Goal: Navigation & Orientation: Find specific page/section

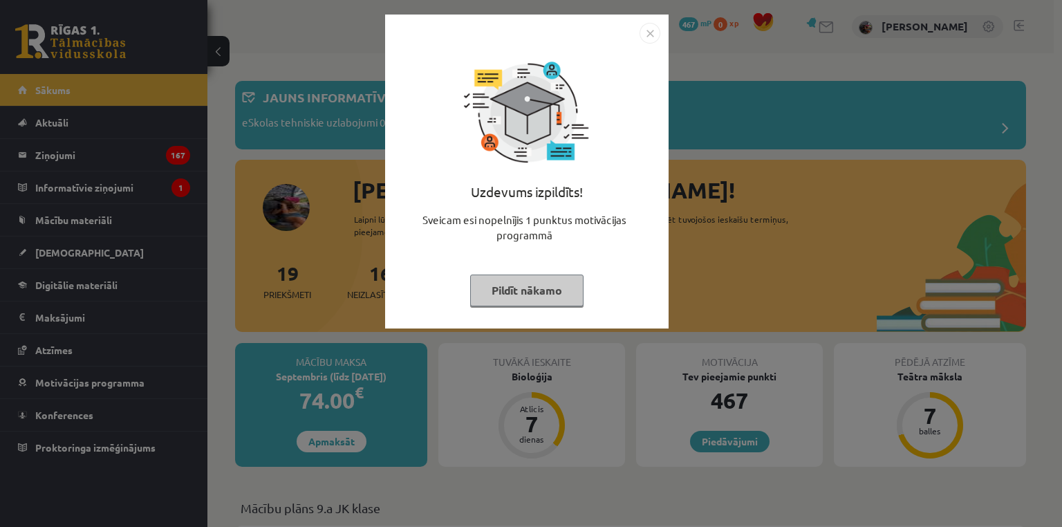
drag, startPoint x: 190, startPoint y: 203, endPoint x: 152, endPoint y: 243, distance: 54.8
click at [185, 205] on div "Uzdevums izpildīts! Sveicam esi nopelnījis 1 punktus motivācijas programmā Pild…" at bounding box center [531, 263] width 1062 height 527
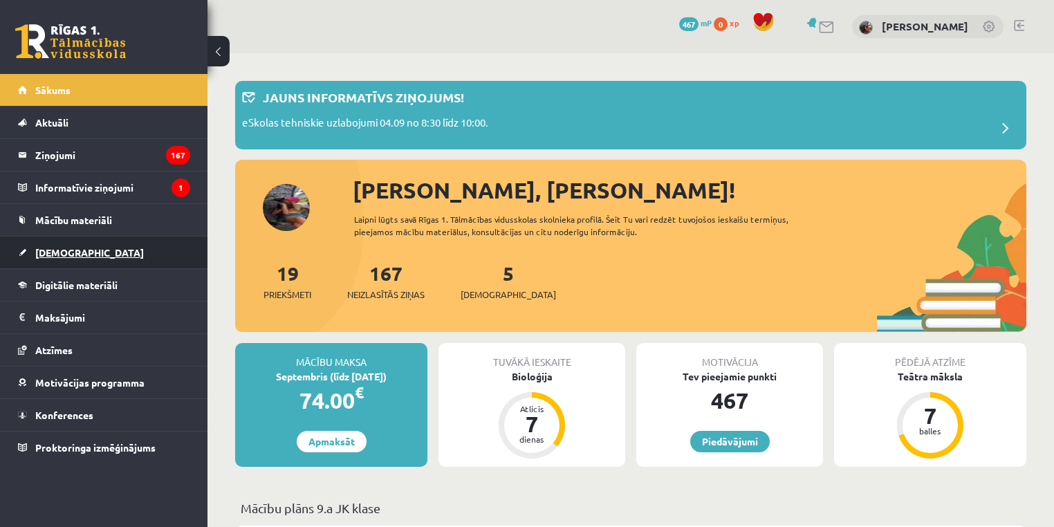
click at [104, 254] on link "[DEMOGRAPHIC_DATA]" at bounding box center [104, 252] width 172 height 32
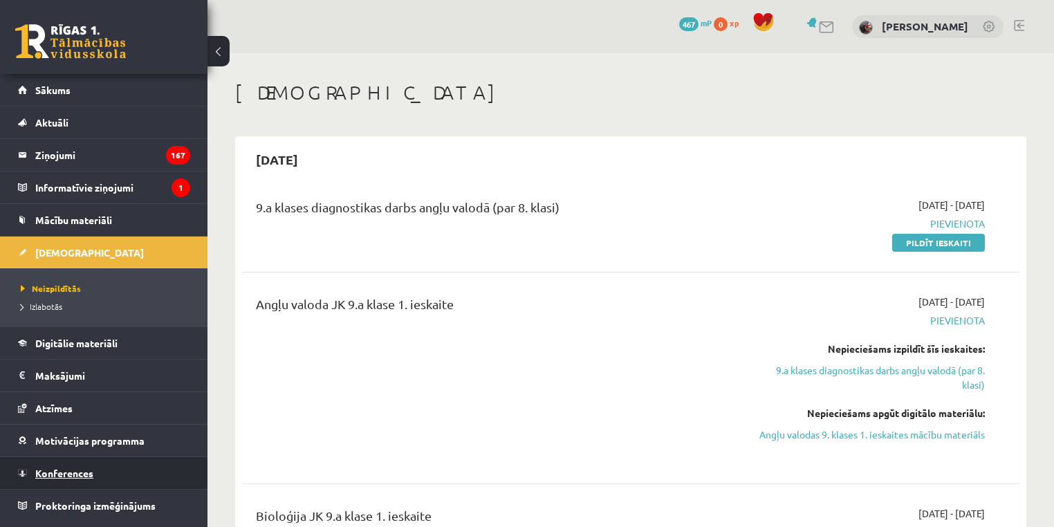
click at [111, 474] on link "Konferences" at bounding box center [104, 473] width 172 height 32
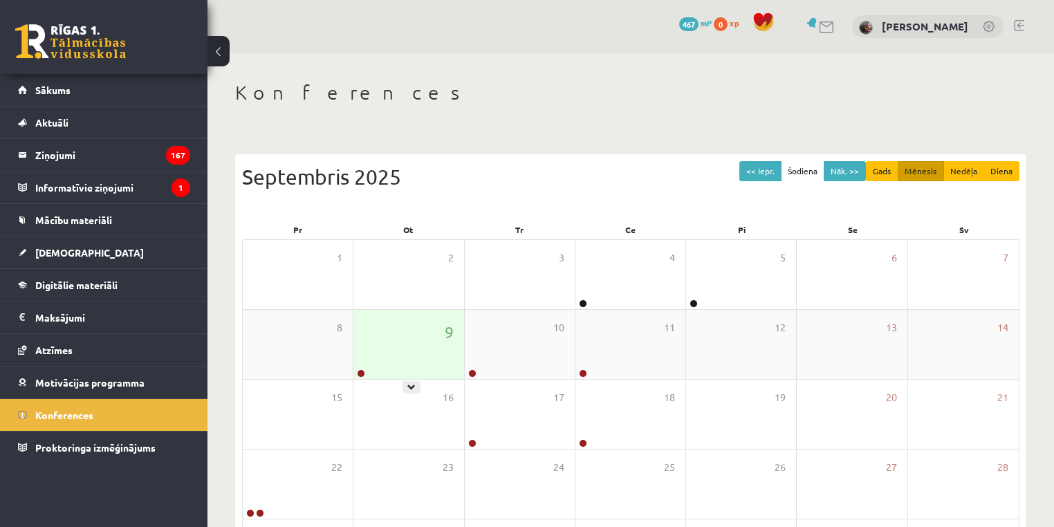
drag, startPoint x: 356, startPoint y: 372, endPoint x: 364, endPoint y: 375, distance: 8.1
click at [360, 373] on div at bounding box center [359, 374] width 13 height 10
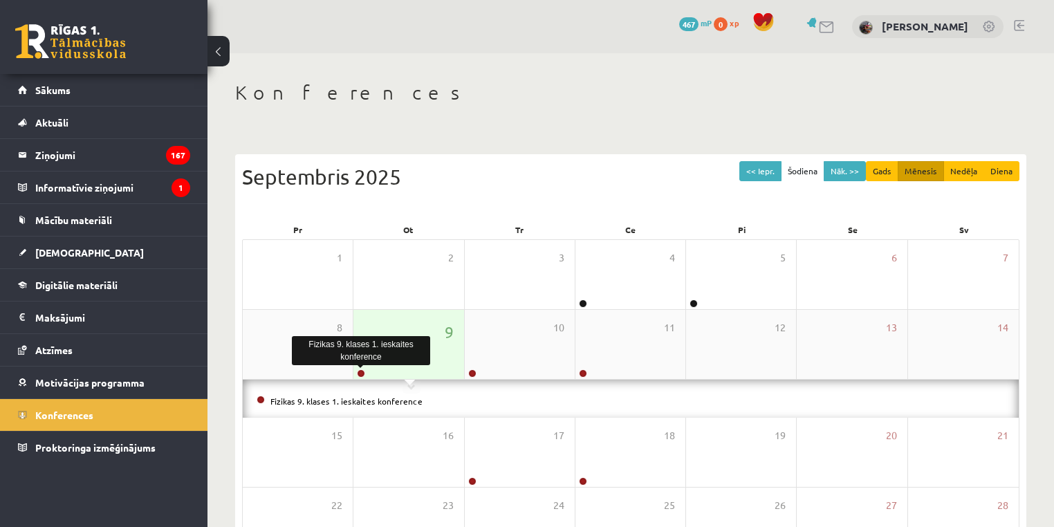
click at [364, 375] on link at bounding box center [361, 373] width 8 height 8
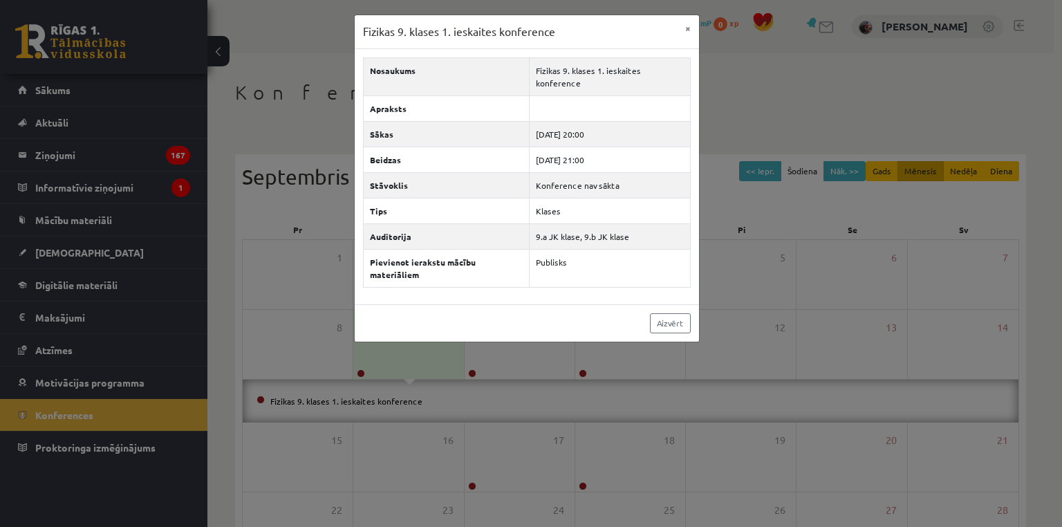
click at [326, 210] on div "Fizikas 9. klases 1. ieskaites konference × Nosaukums Fizikas 9. klases 1. iesk…" at bounding box center [531, 263] width 1062 height 527
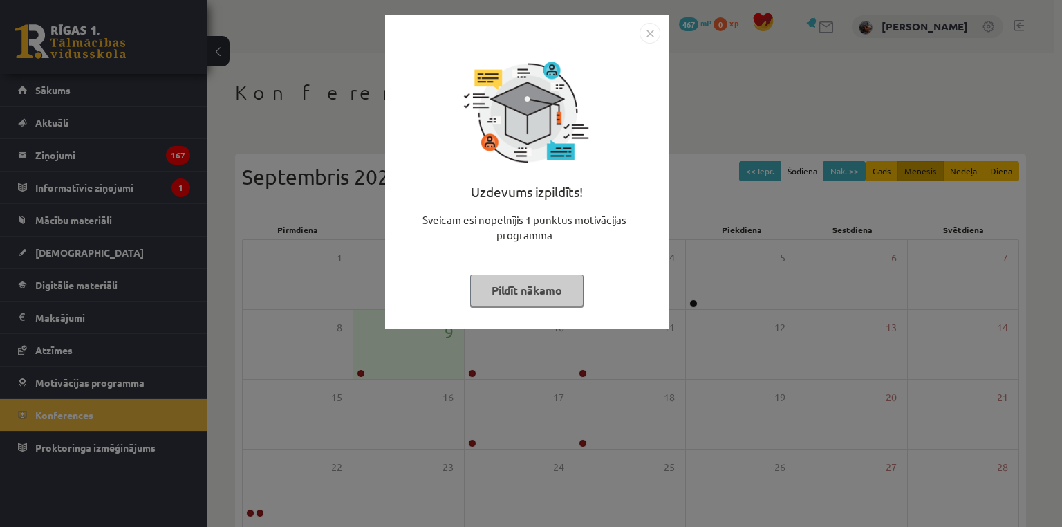
click at [537, 290] on button "Pildīt nākamo" at bounding box center [526, 291] width 113 height 32
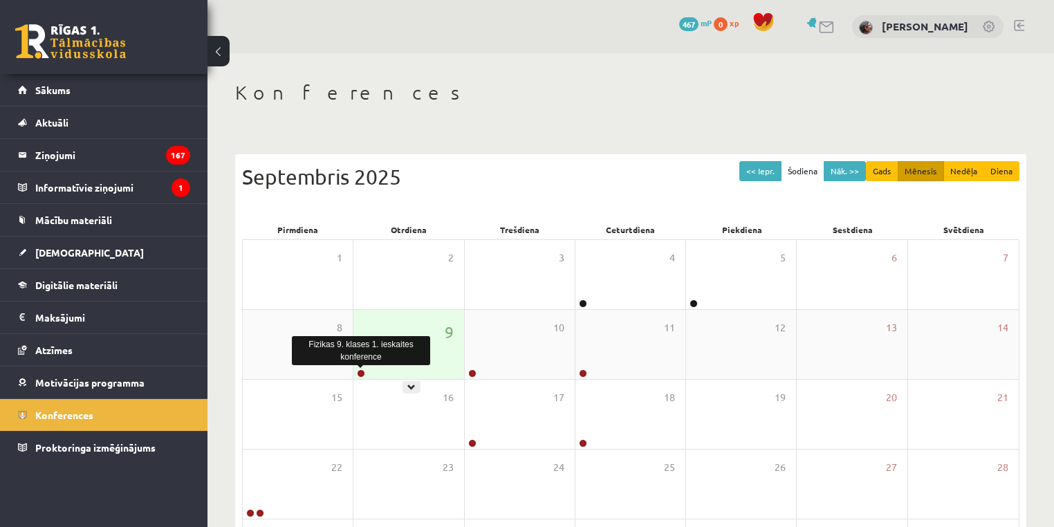
click at [360, 371] on link at bounding box center [361, 373] width 8 height 8
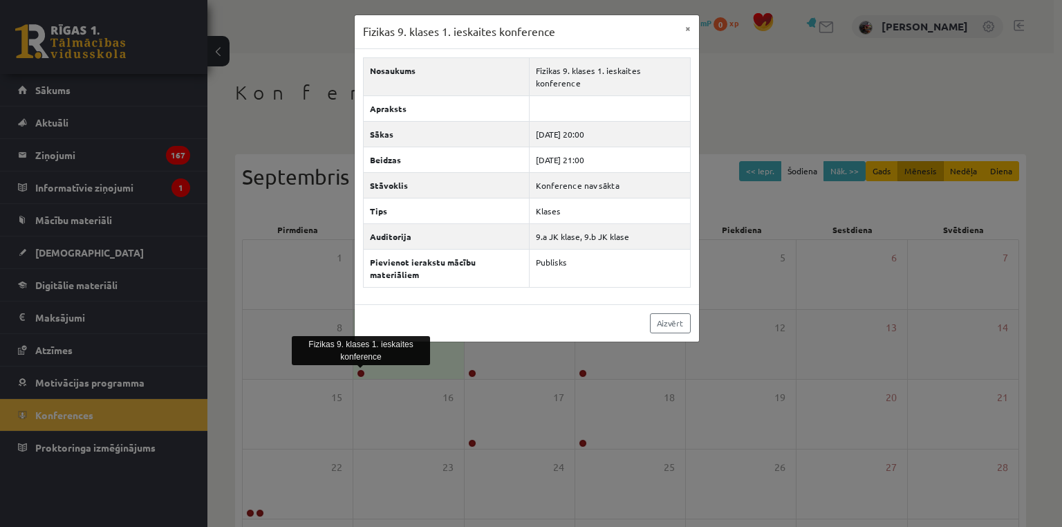
click at [360, 371] on div "Fizikas 9. klases 1. ieskaites konference × Nosaukums Fizikas 9. klases 1. iesk…" at bounding box center [531, 263] width 1062 height 527
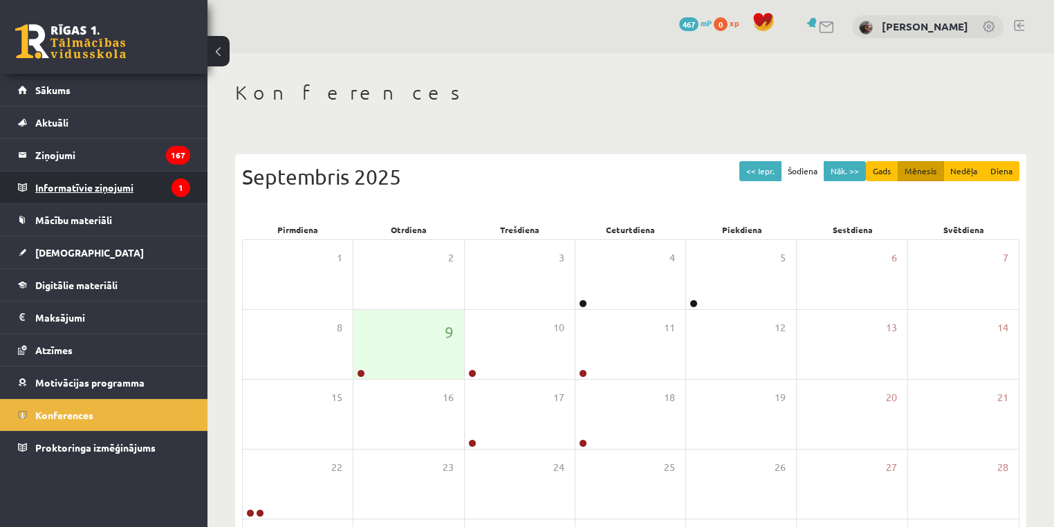
click at [147, 174] on legend "Informatīvie ziņojumi 1" at bounding box center [112, 187] width 155 height 32
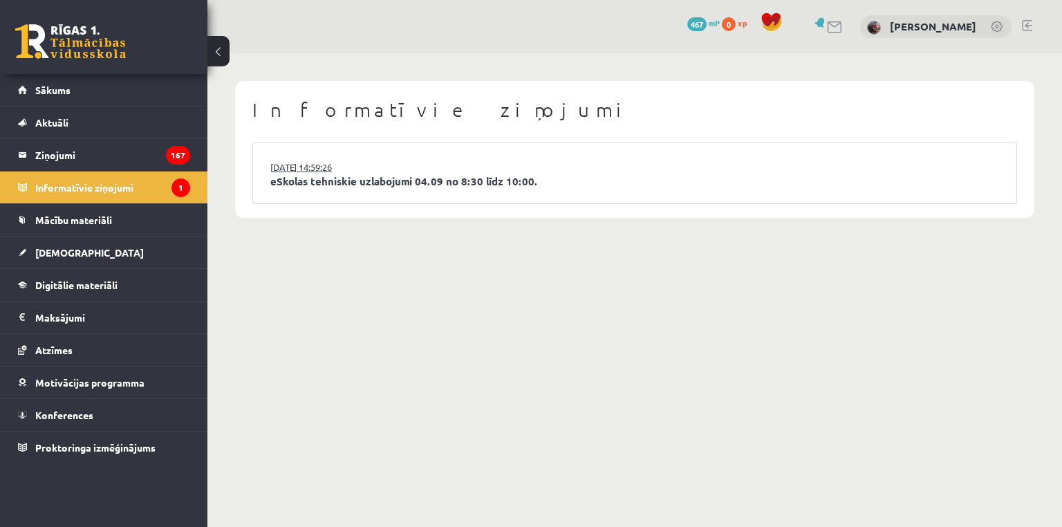
click at [335, 166] on link "03.09.2025 14:59:26" at bounding box center [322, 167] width 104 height 14
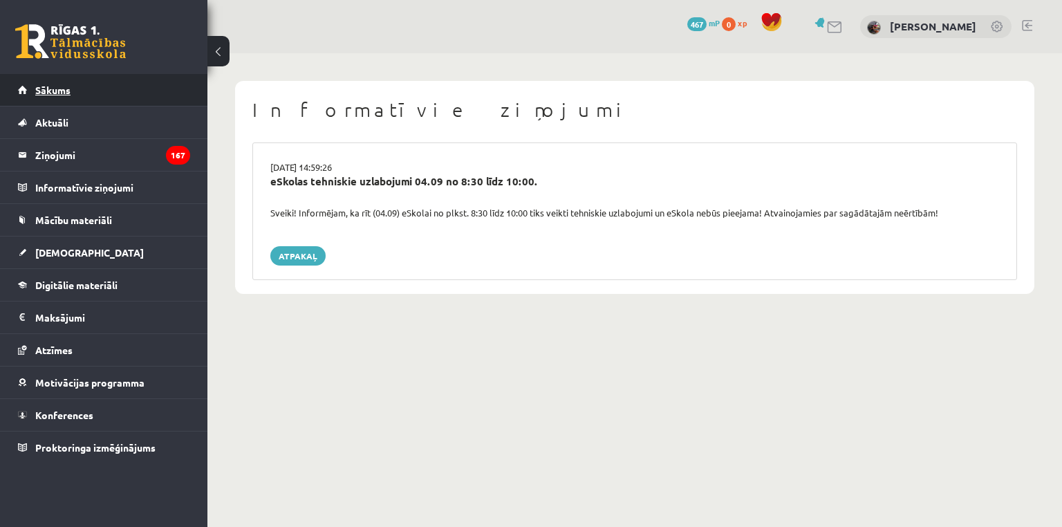
click at [169, 91] on link "Sākums" at bounding box center [104, 90] width 172 height 32
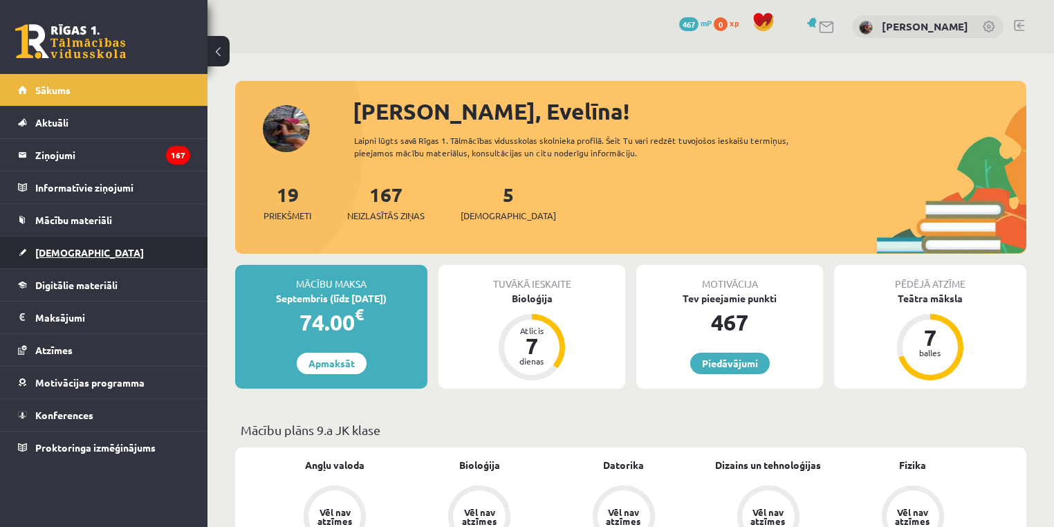
click at [127, 253] on link "[DEMOGRAPHIC_DATA]" at bounding box center [104, 252] width 172 height 32
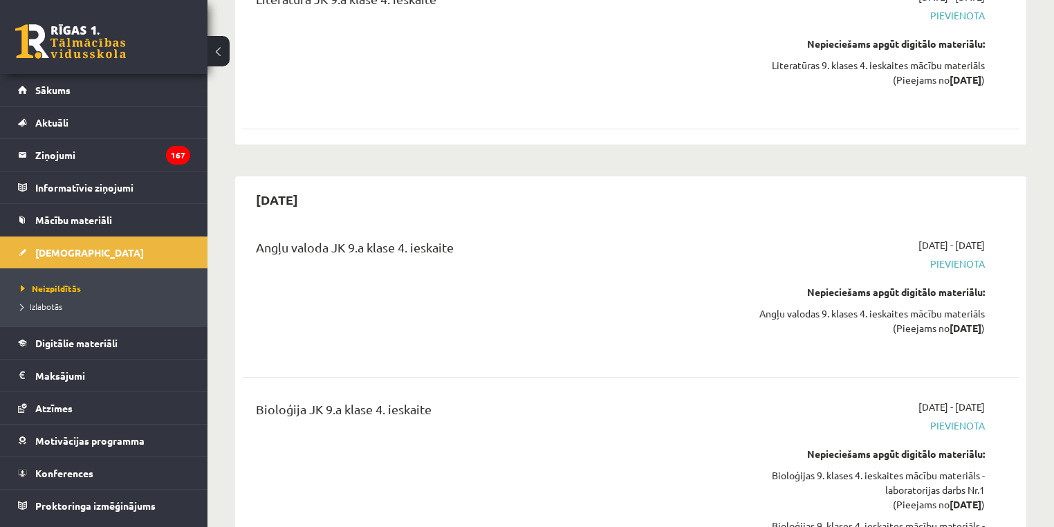
scroll to position [8909, 0]
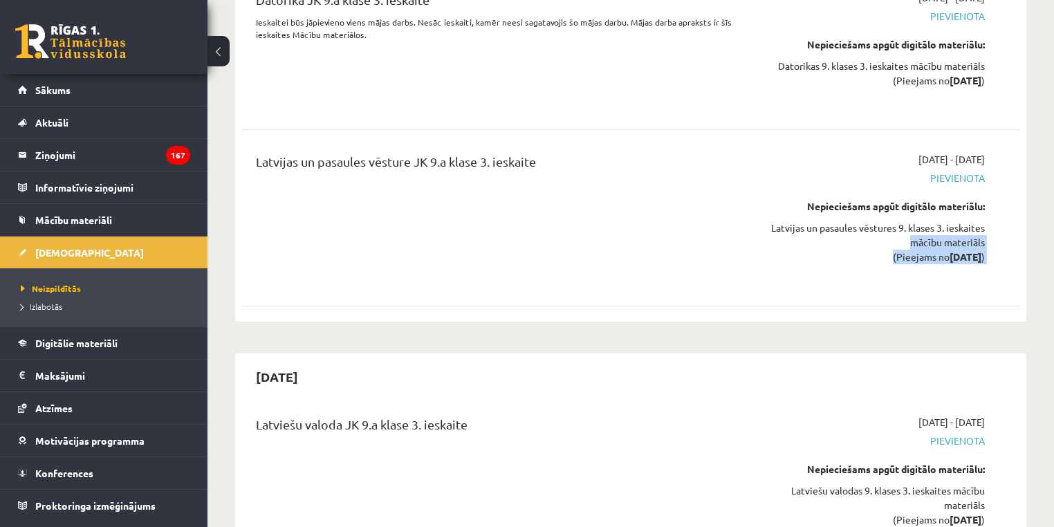
drag, startPoint x: 1029, startPoint y: 296, endPoint x: 1022, endPoint y: 230, distance: 66.7
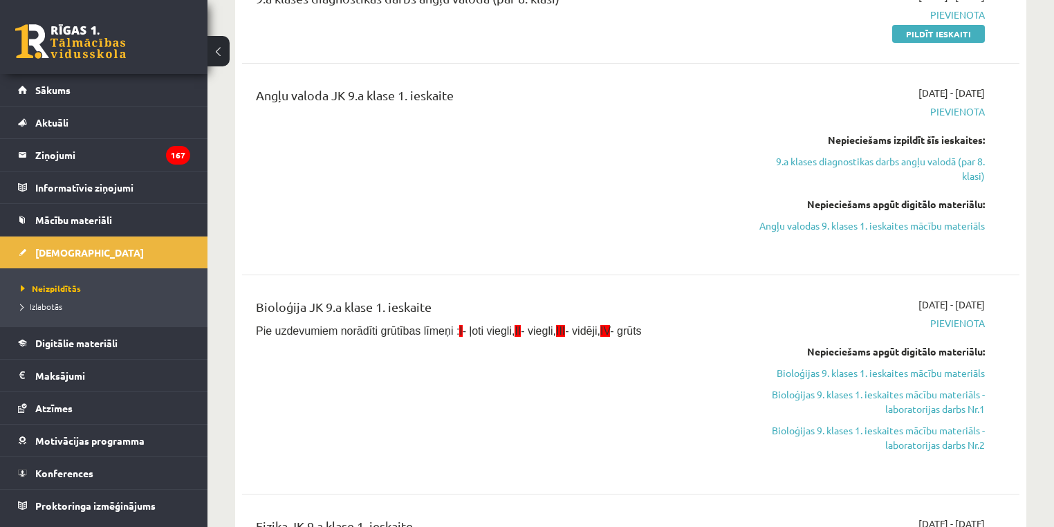
scroll to position [0, 0]
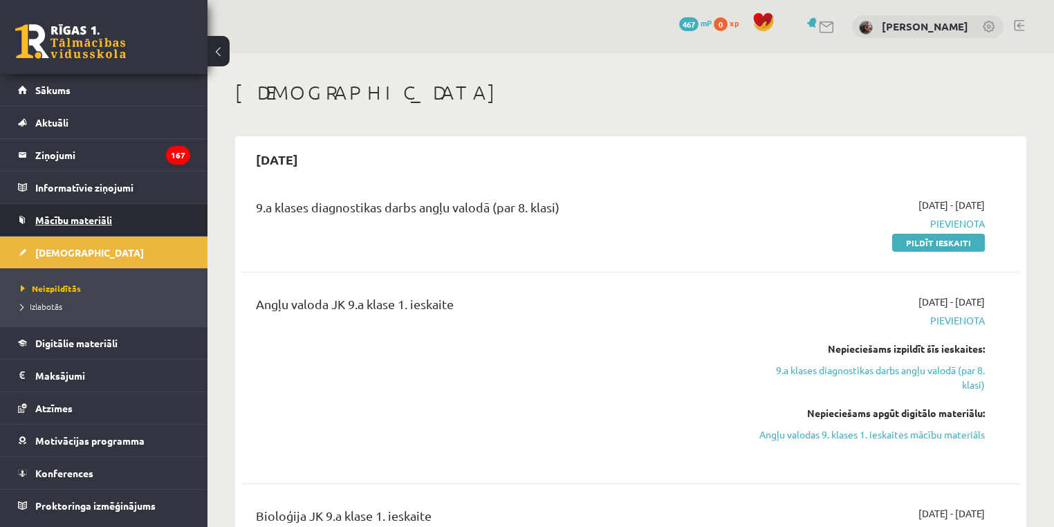
click at [103, 218] on span "Mācību materiāli" at bounding box center [73, 220] width 77 height 12
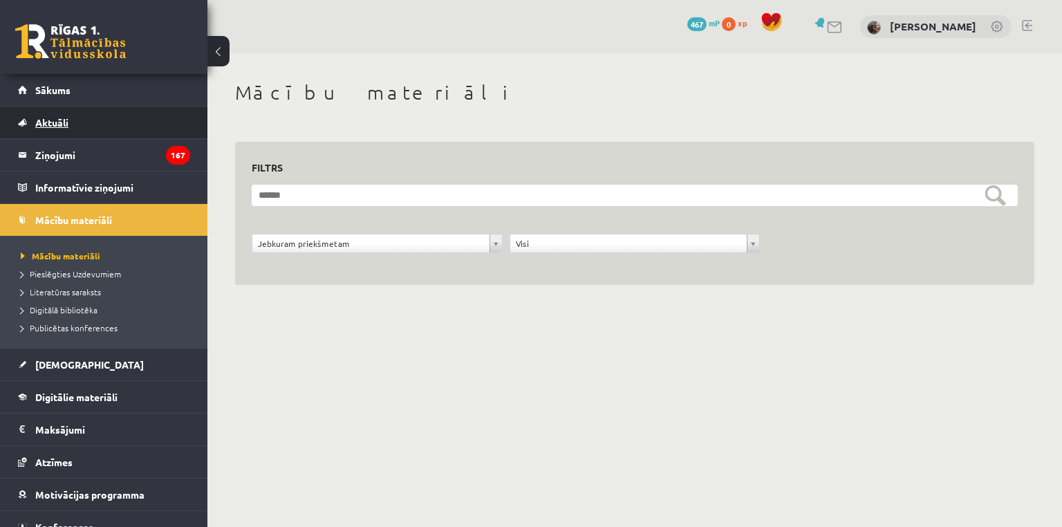
click at [112, 122] on link "Aktuāli" at bounding box center [104, 122] width 172 height 32
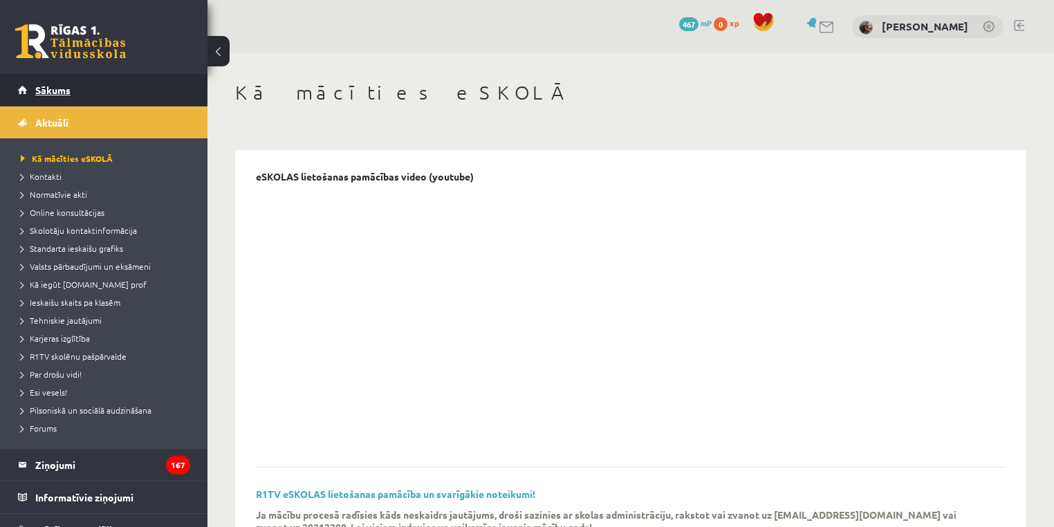
click at [55, 89] on span "Sākums" at bounding box center [52, 90] width 35 height 12
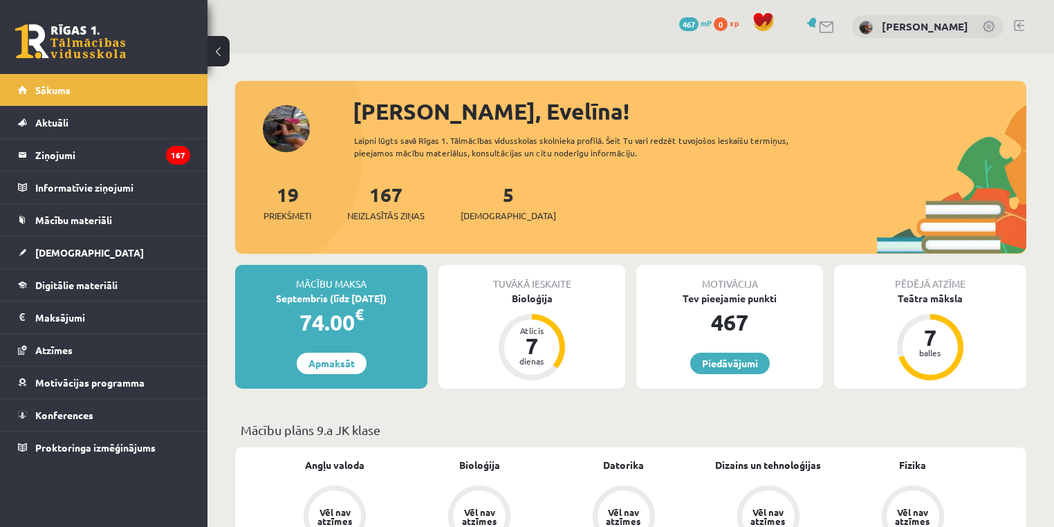
click at [292, 118] on div "[PERSON_NAME], Evelīna! Laipni lūgts savā Rīgas 1. Tālmācības vidusskolas skoln…" at bounding box center [630, 174] width 791 height 159
click at [284, 115] on div "[PERSON_NAME], Evelīna! Laipni lūgts savā Rīgas 1. Tālmācības vidusskolas skoln…" at bounding box center [630, 174] width 791 height 159
click at [867, 27] on div "[PERSON_NAME]" at bounding box center [927, 27] width 151 height 24
click at [882, 25] on link "[PERSON_NAME]" at bounding box center [925, 26] width 86 height 14
